Goal: Task Accomplishment & Management: Use online tool/utility

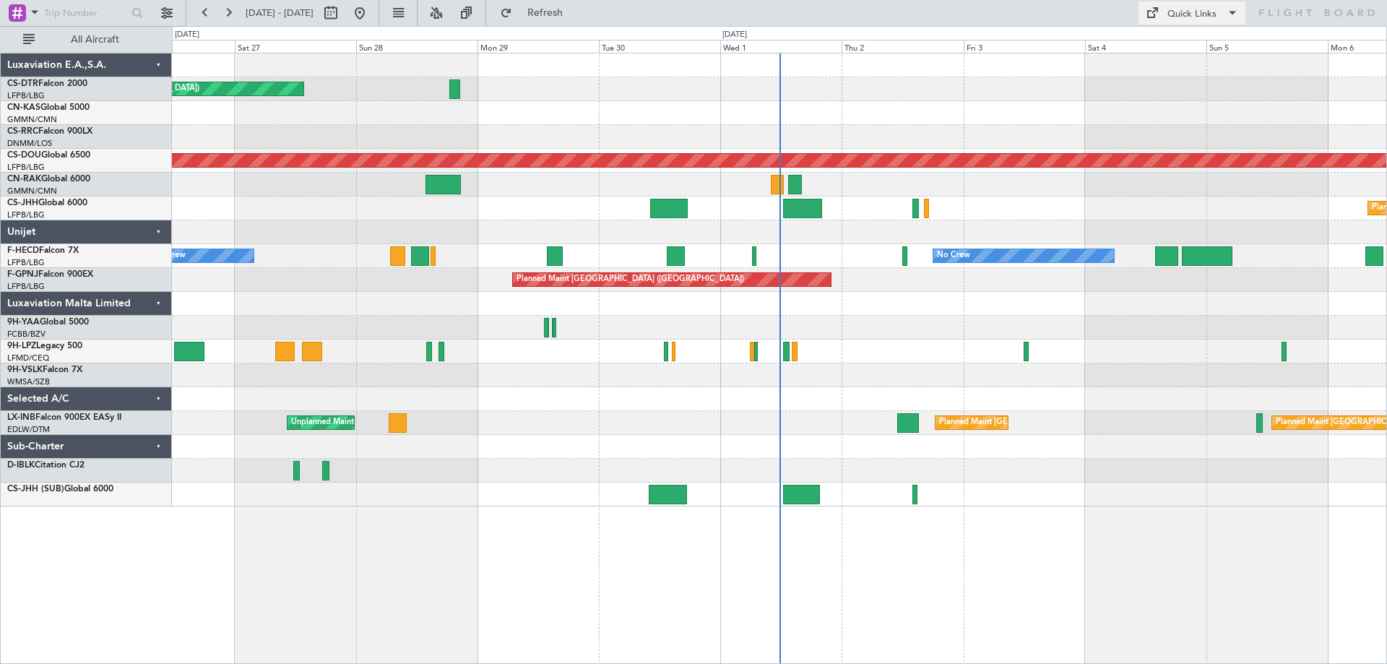
click at [1231, 14] on span at bounding box center [1232, 12] width 17 height 17
click at [1191, 44] on button "Trip Builder" at bounding box center [1193, 47] width 108 height 35
click at [1233, 12] on span at bounding box center [1232, 12] width 17 height 17
click at [1187, 46] on button "Trip Builder" at bounding box center [1193, 47] width 108 height 35
click at [1228, 9] on span at bounding box center [1232, 12] width 17 height 17
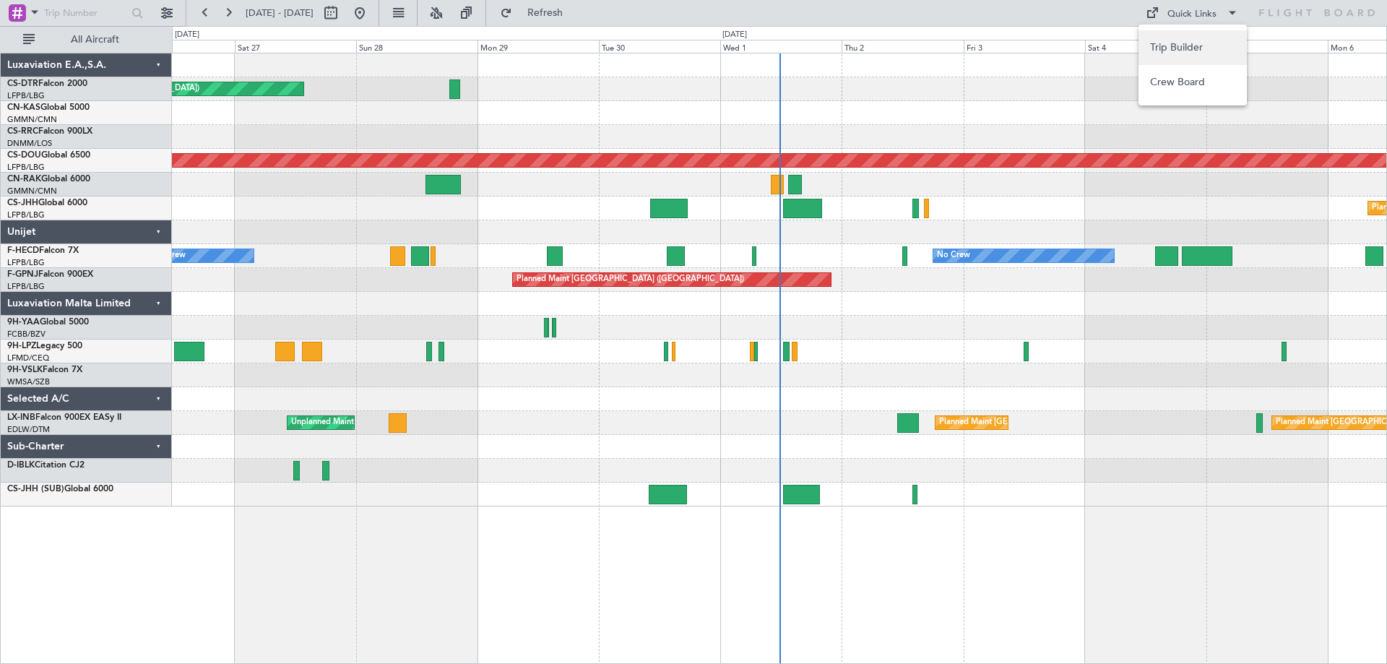
click at [1176, 43] on button "Trip Builder" at bounding box center [1193, 47] width 108 height 35
click at [1230, 15] on span at bounding box center [1232, 12] width 17 height 17
click at [1171, 46] on button "Trip Builder" at bounding box center [1193, 47] width 108 height 35
